Goal: Information Seeking & Learning: Check status

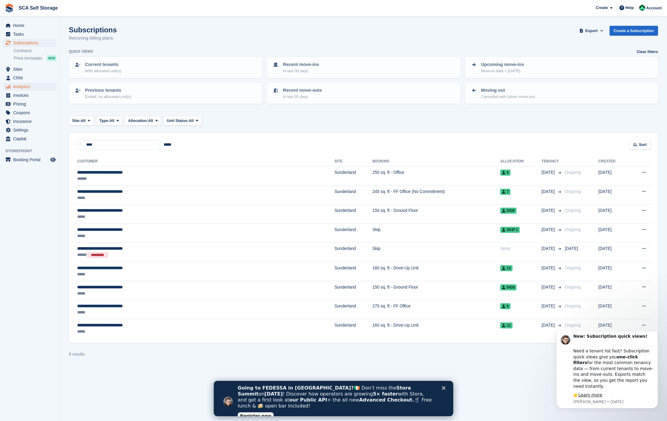
click at [21, 86] on span "Analytics" at bounding box center [31, 86] width 36 height 8
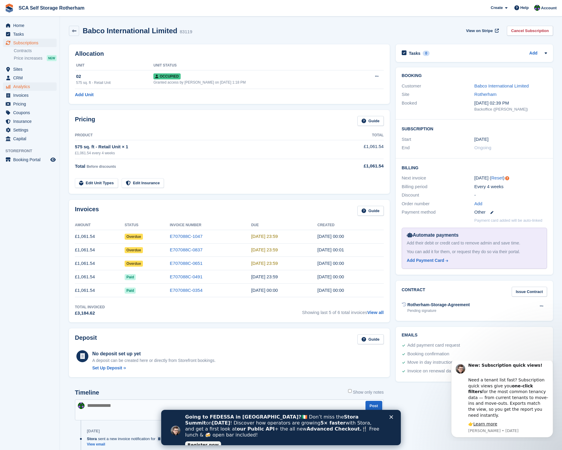
click at [16, 89] on span "Analytics" at bounding box center [31, 86] width 36 height 8
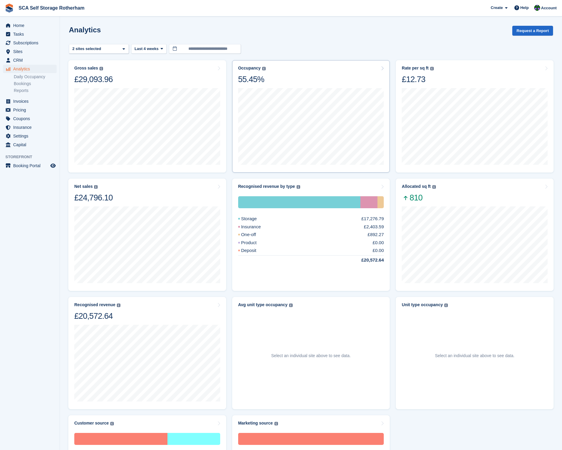
click at [290, 86] on div "25 Aug to 31 Aug Occupancy 53.24% sq ft in use 18275" at bounding box center [311, 125] width 146 height 83
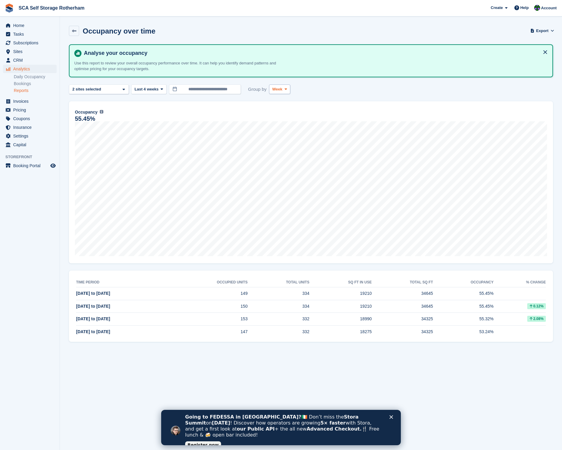
click at [278, 86] on button "Week" at bounding box center [279, 89] width 21 height 10
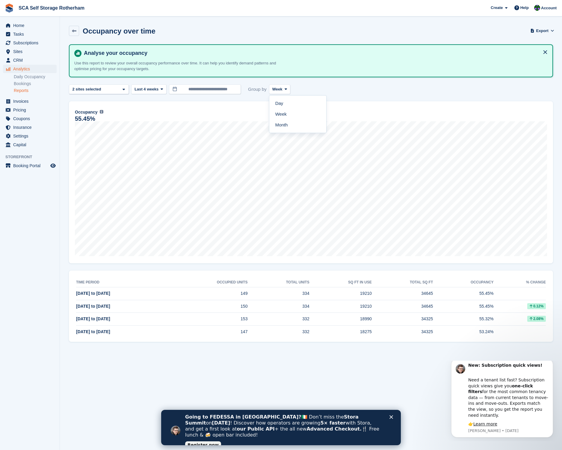
click at [278, 123] on link "Month" at bounding box center [298, 124] width 52 height 11
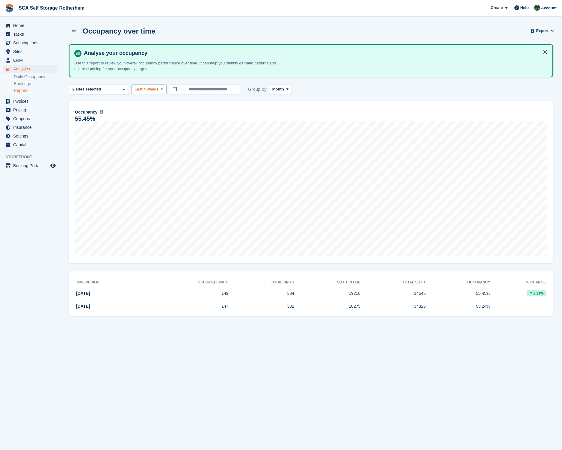
click at [147, 89] on span "Last 4 weeks" at bounding box center [146, 89] width 24 height 6
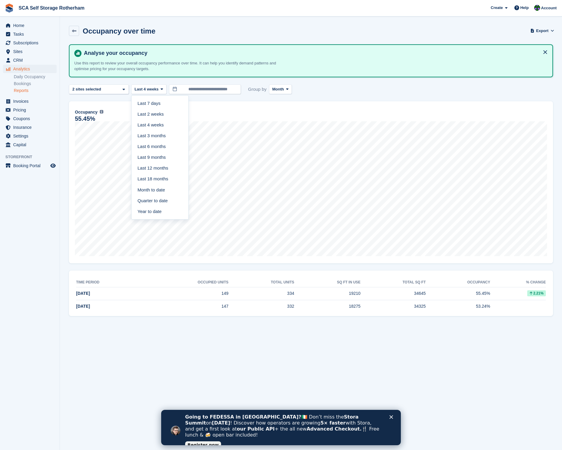
click at [142, 141] on link "Last 6 months" at bounding box center [160, 146] width 52 height 11
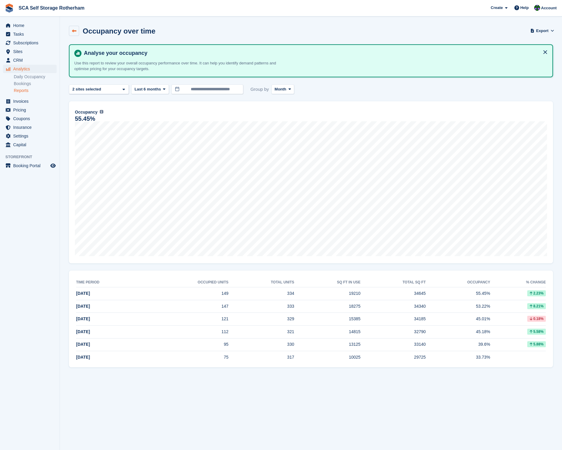
click at [76, 31] on link at bounding box center [74, 31] width 10 height 10
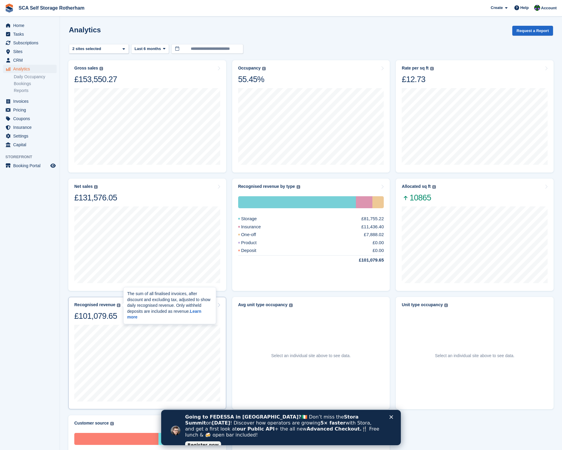
click at [114, 313] on div "£101,079.65" at bounding box center [97, 316] width 46 height 10
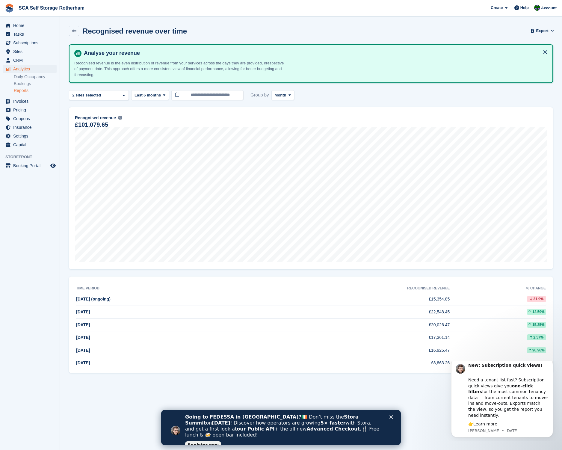
click at [81, 31] on div "Recognised revenue over time" at bounding box center [133, 31] width 108 height 8
click at [76, 32] on icon at bounding box center [74, 31] width 4 height 4
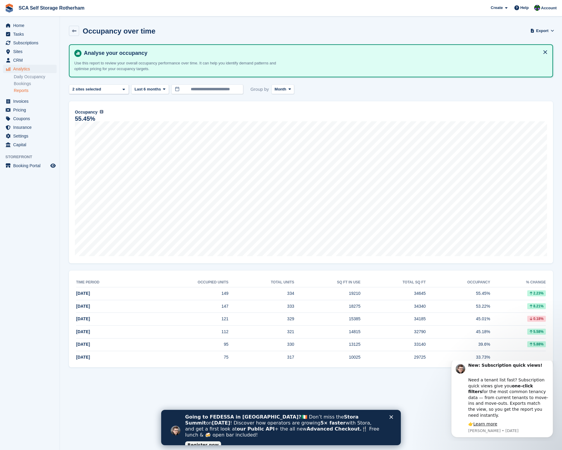
click at [334, 0] on span "SCA Self Storage Rotherham Create Subscription Invoice Contact Deal Discount Pa…" at bounding box center [281, 8] width 562 height 16
